Goal: Navigation & Orientation: Find specific page/section

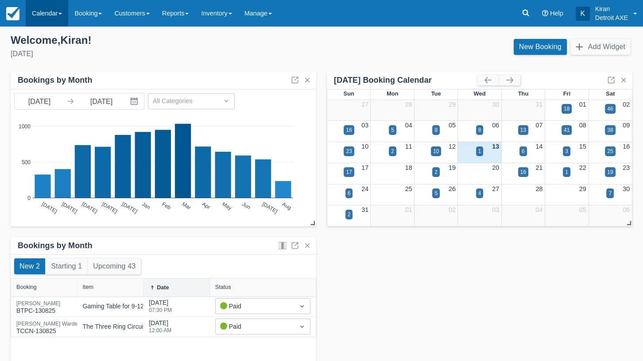
click at [50, 13] on link "Calendar" at bounding box center [47, 13] width 43 height 27
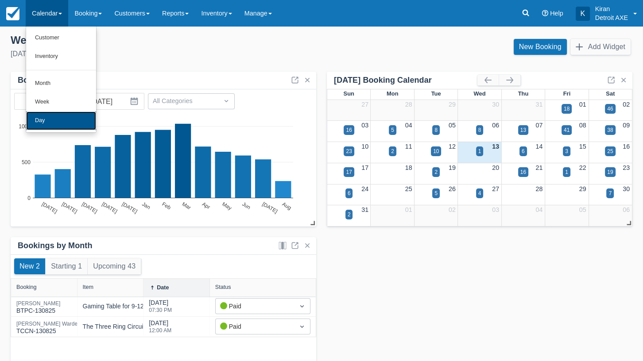
click at [61, 125] on link "Day" at bounding box center [61, 121] width 70 height 19
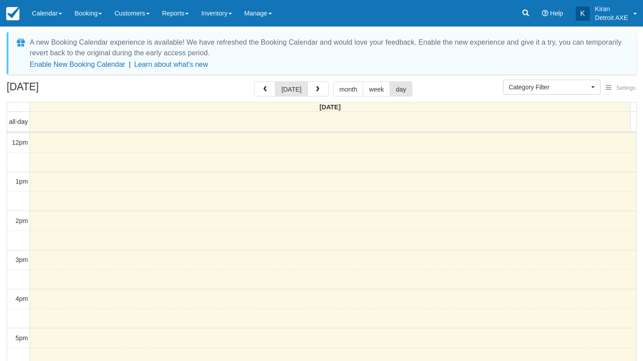
select select
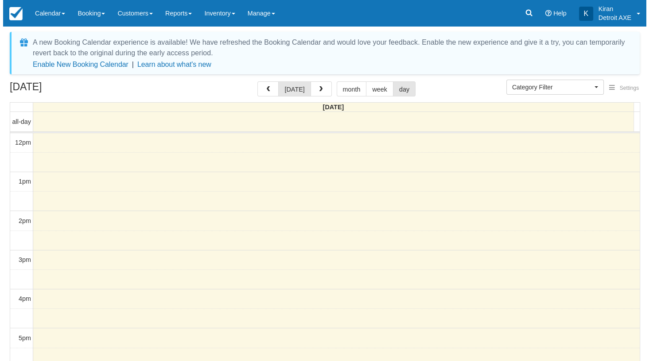
scroll to position [118, 0]
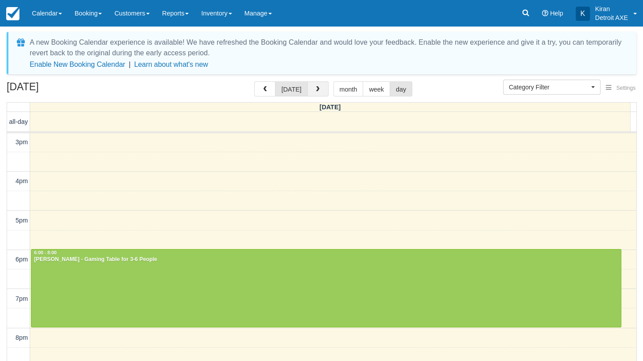
click at [319, 93] on button "button" at bounding box center [317, 89] width 21 height 15
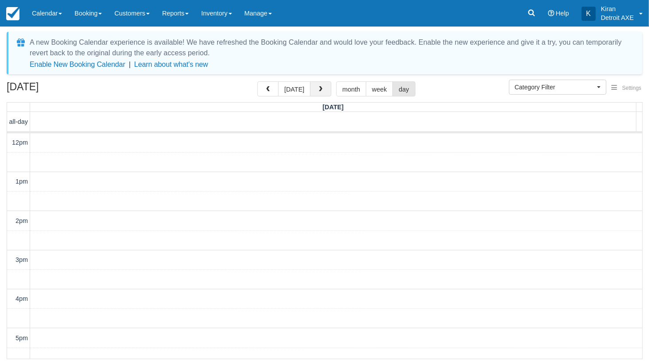
scroll to position [118, 0]
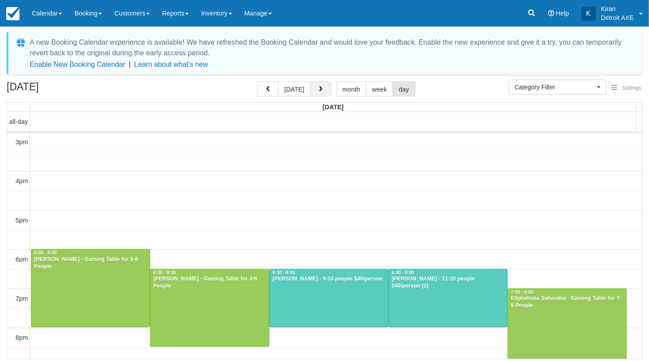
click at [319, 93] on button "button" at bounding box center [320, 89] width 21 height 15
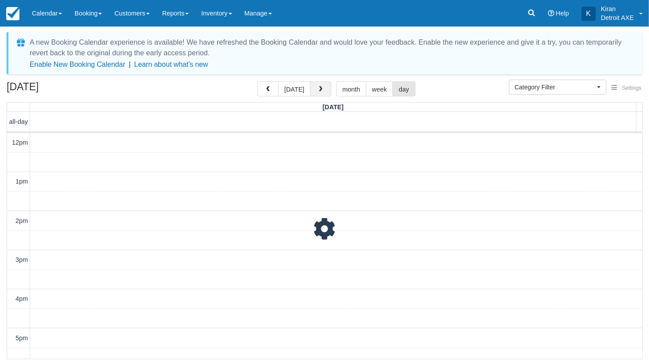
scroll to position [118, 0]
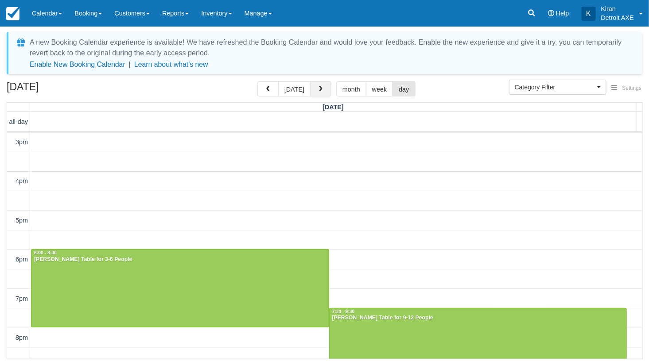
click at [319, 93] on button "button" at bounding box center [320, 89] width 21 height 15
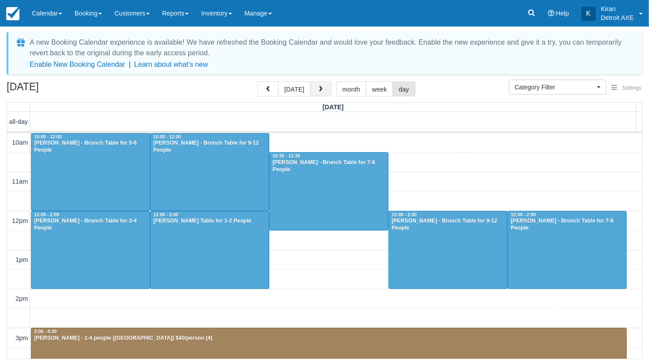
click at [321, 90] on span "button" at bounding box center [321, 89] width 6 height 6
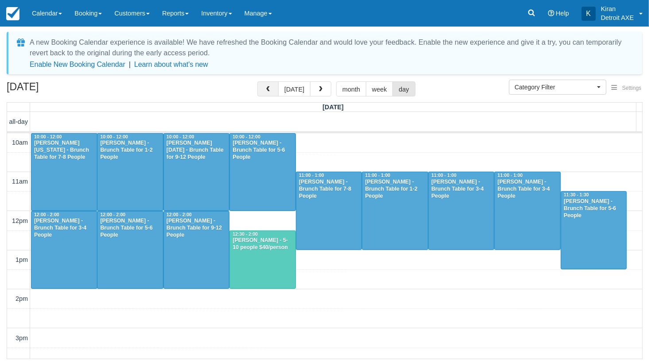
click at [268, 93] on button "button" at bounding box center [267, 89] width 21 height 15
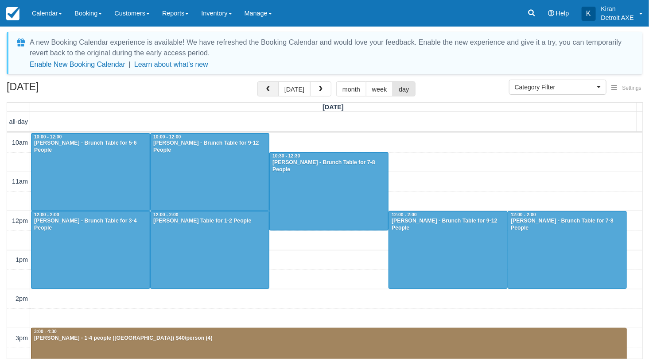
click at [265, 90] on button "button" at bounding box center [267, 89] width 21 height 15
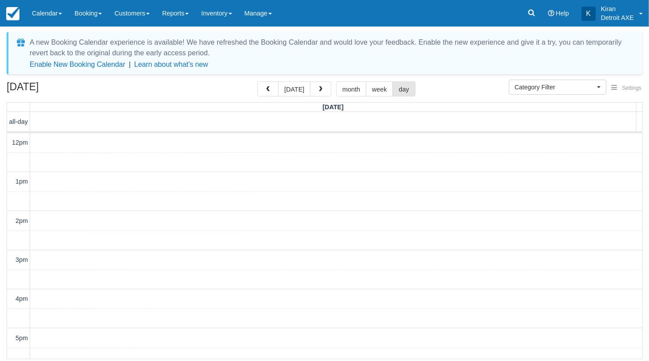
scroll to position [195, 0]
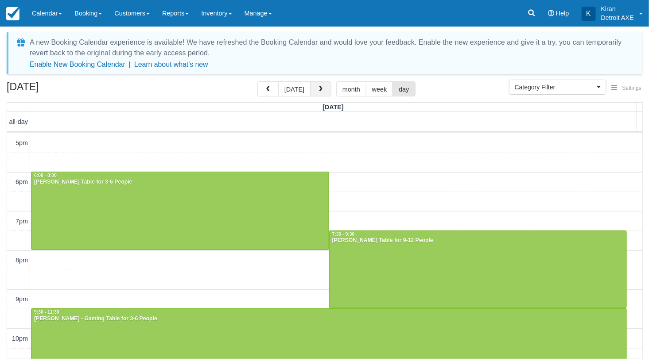
click at [315, 85] on button "button" at bounding box center [320, 89] width 21 height 15
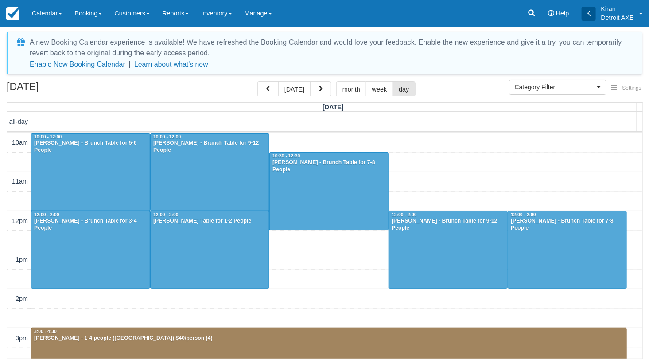
click at [322, 98] on div "August 16, 2025 today month week day" at bounding box center [325, 91] width 636 height 19
click at [322, 87] on span "button" at bounding box center [321, 89] width 6 height 6
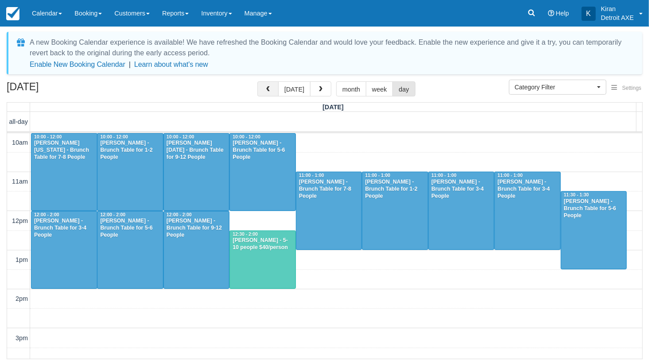
click at [271, 89] on span "button" at bounding box center [268, 89] width 6 height 6
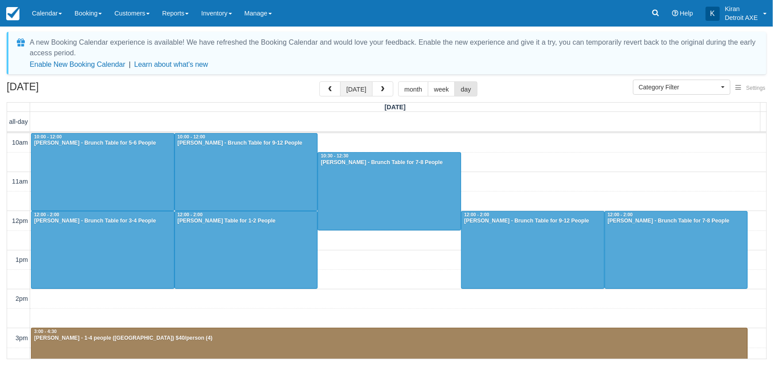
click at [367, 90] on button "today" at bounding box center [356, 89] width 32 height 15
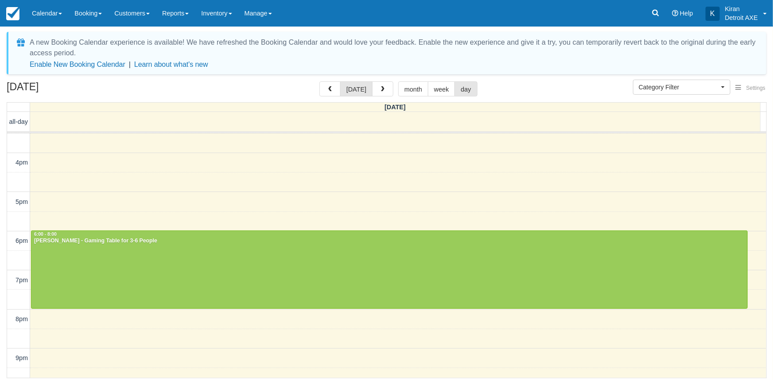
scroll to position [204, 0]
